Goal: Task Accomplishment & Management: Manage account settings

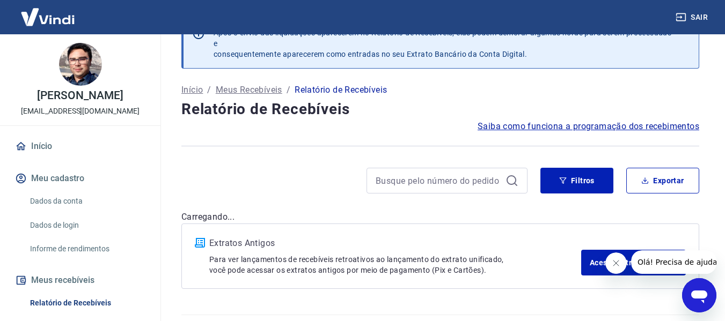
scroll to position [54, 0]
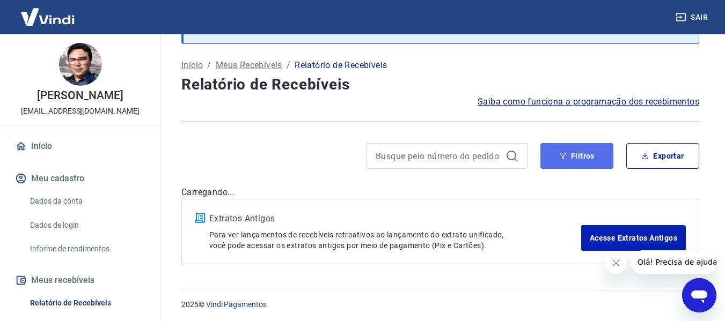
click at [581, 153] on button "Filtros" at bounding box center [576, 156] width 73 height 26
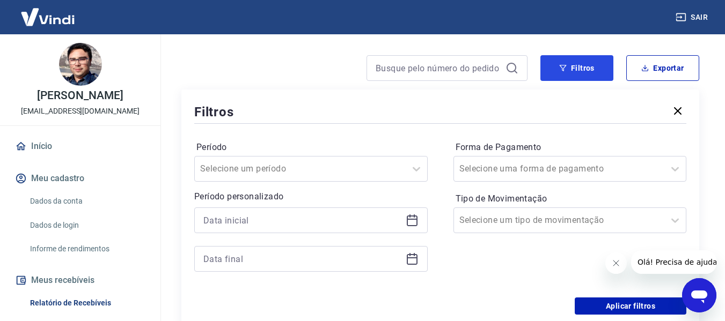
scroll to position [161, 0]
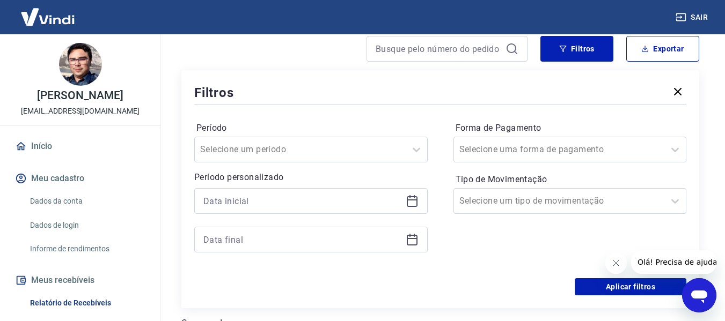
click at [413, 198] on icon at bounding box center [411, 201] width 13 height 13
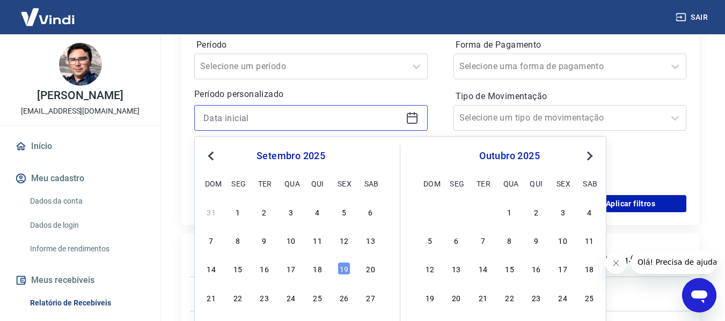
scroll to position [268, 0]
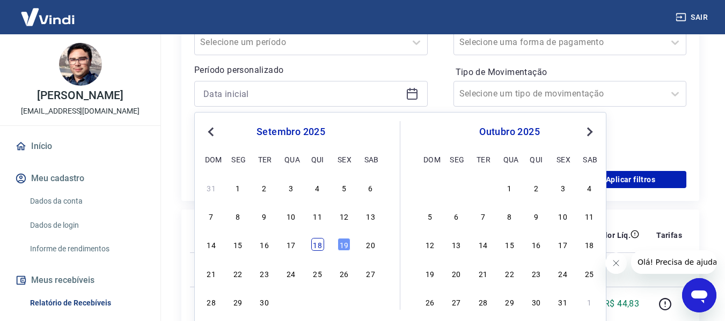
click at [316, 242] on div "18" at bounding box center [317, 244] width 13 height 13
type input "[DATE]"
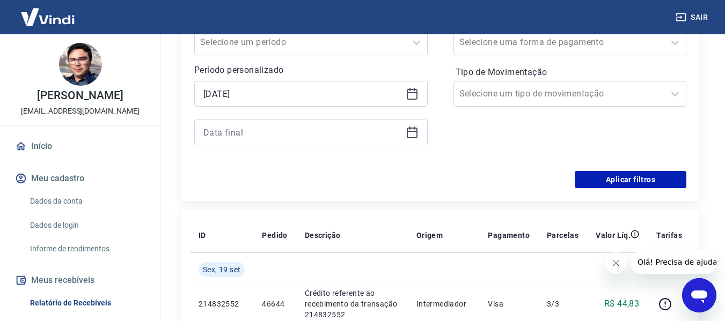
click at [412, 135] on icon at bounding box center [411, 132] width 13 height 13
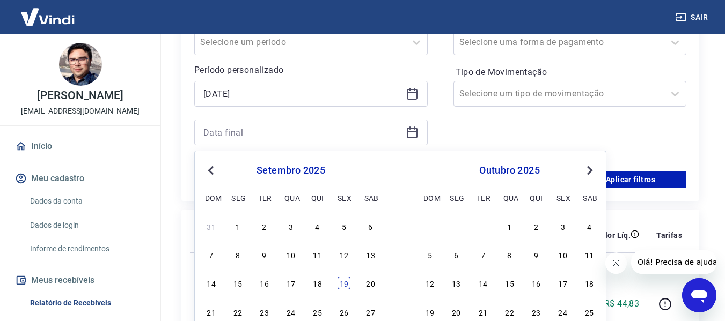
click at [344, 284] on div "19" at bounding box center [343, 283] width 13 height 13
type input "[DATE]"
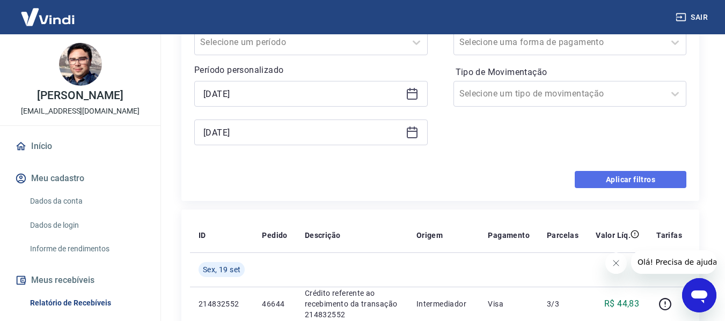
click at [628, 177] on button "Aplicar filtros" at bounding box center [630, 179] width 112 height 17
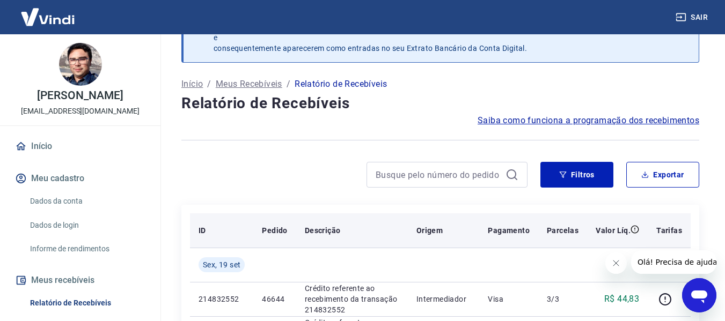
scroll to position [54, 0]
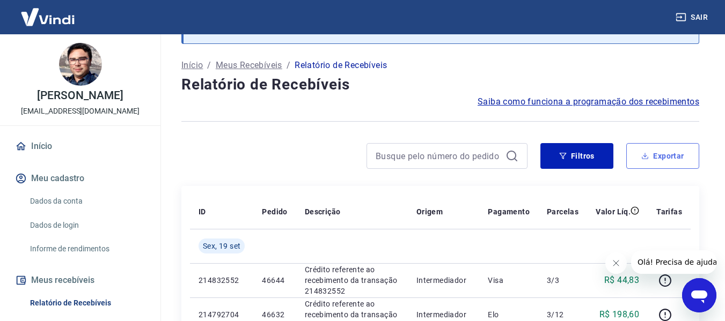
click at [671, 154] on button "Exportar" at bounding box center [662, 156] width 73 height 26
type input "[DATE]"
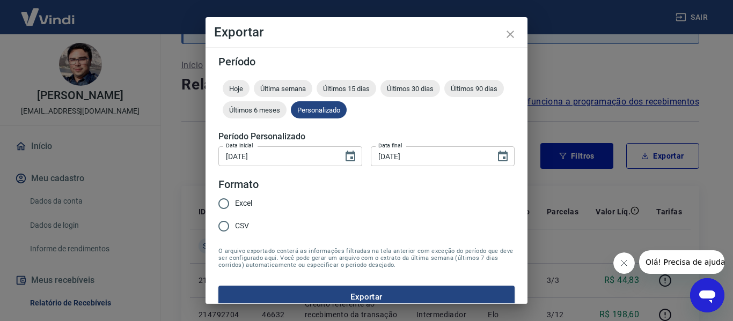
click at [238, 200] on span "Excel" at bounding box center [243, 203] width 17 height 11
click at [235, 200] on input "Excel" at bounding box center [223, 204] width 23 height 23
radio input "true"
click at [397, 296] on button "Exportar" at bounding box center [366, 297] width 296 height 23
